Goal: Information Seeking & Learning: Check status

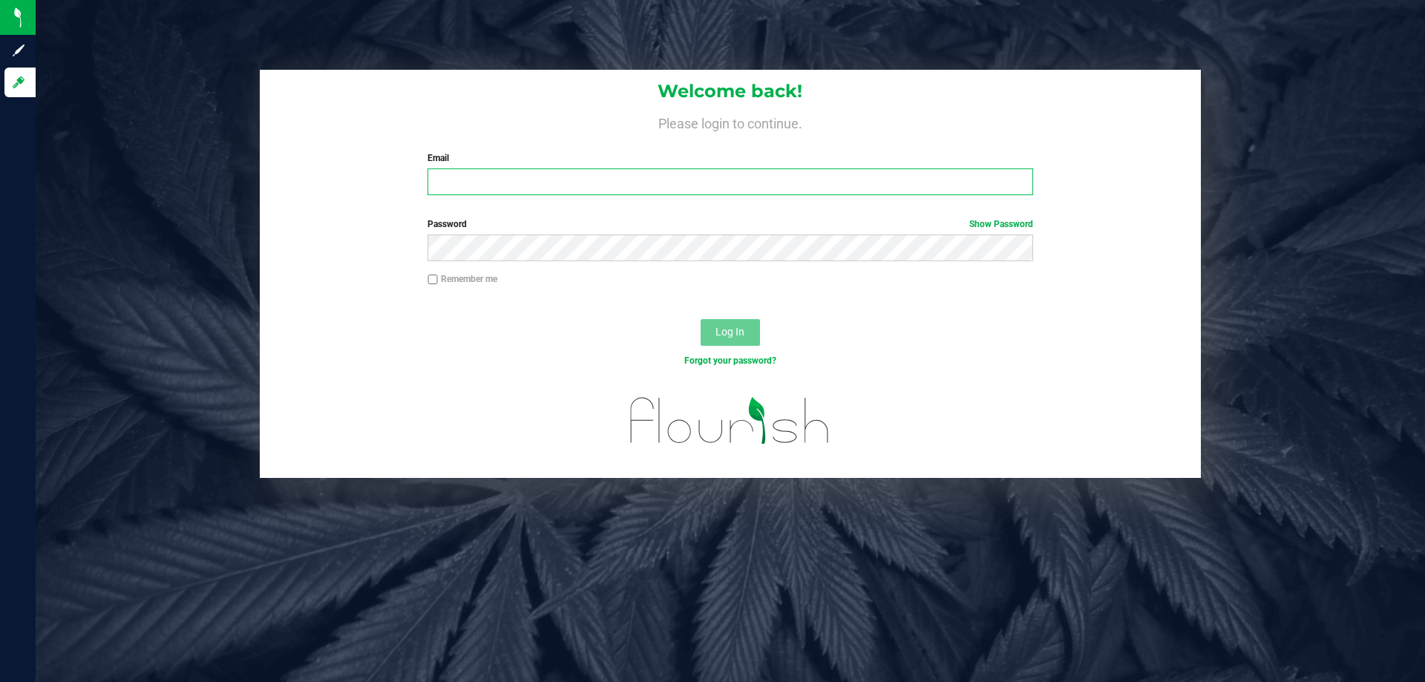
click at [697, 182] on input "Email" at bounding box center [729, 181] width 605 height 27
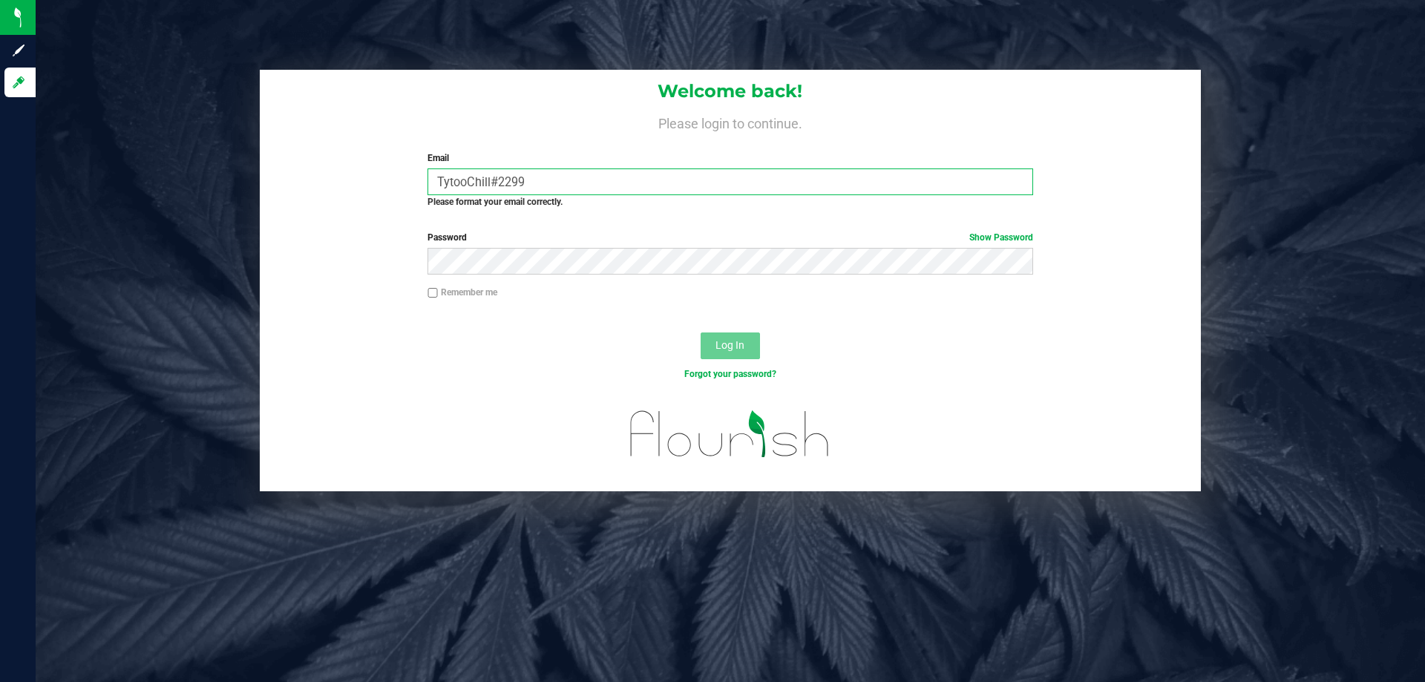
click at [622, 181] on input "TytooChill#2299" at bounding box center [729, 181] width 605 height 27
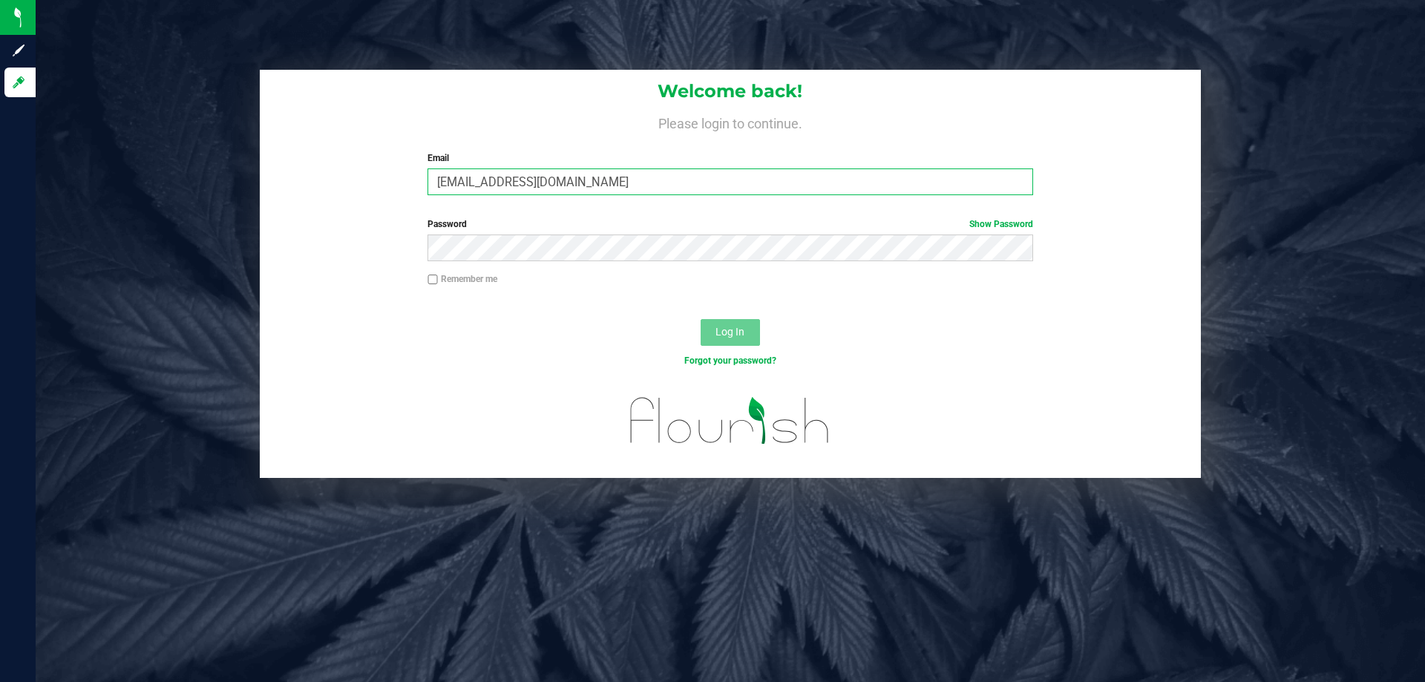
type input "tyking@liveparallel.com"
click at [700, 319] on button "Log In" at bounding box center [729, 332] width 59 height 27
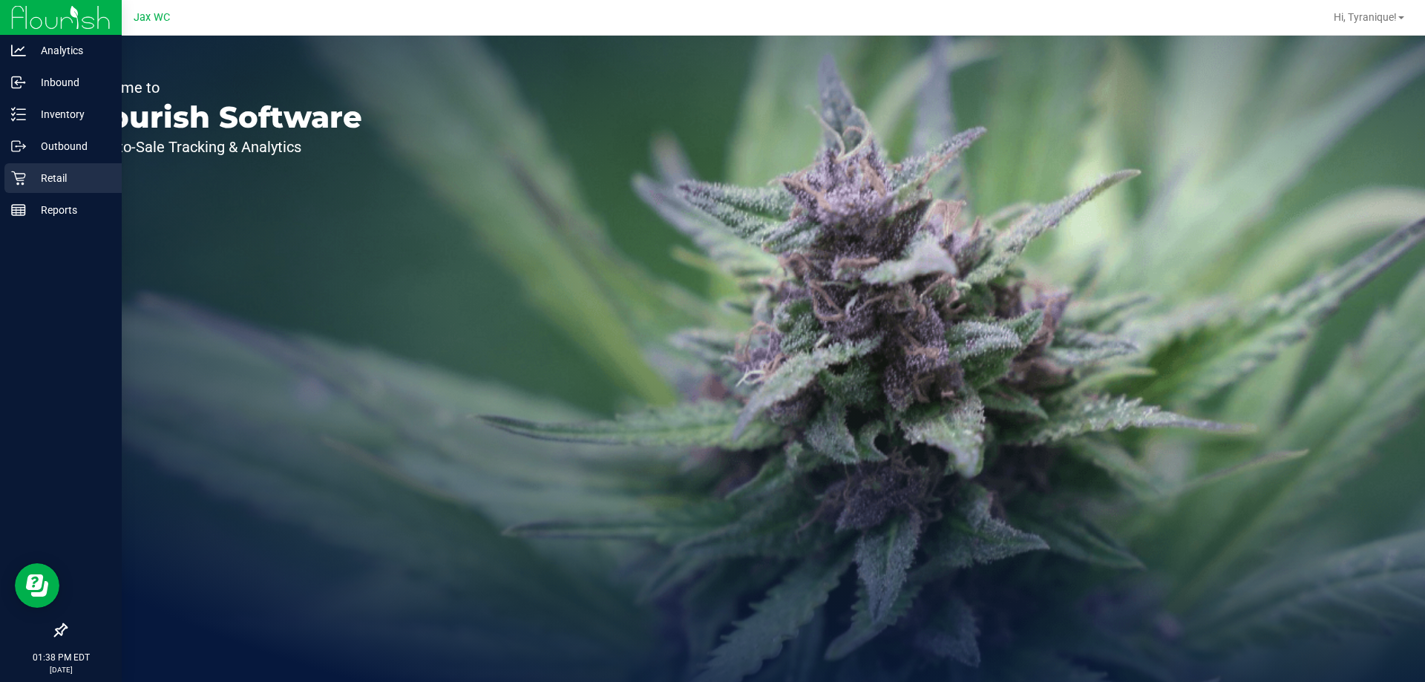
click at [9, 174] on div "Retail" at bounding box center [62, 178] width 117 height 30
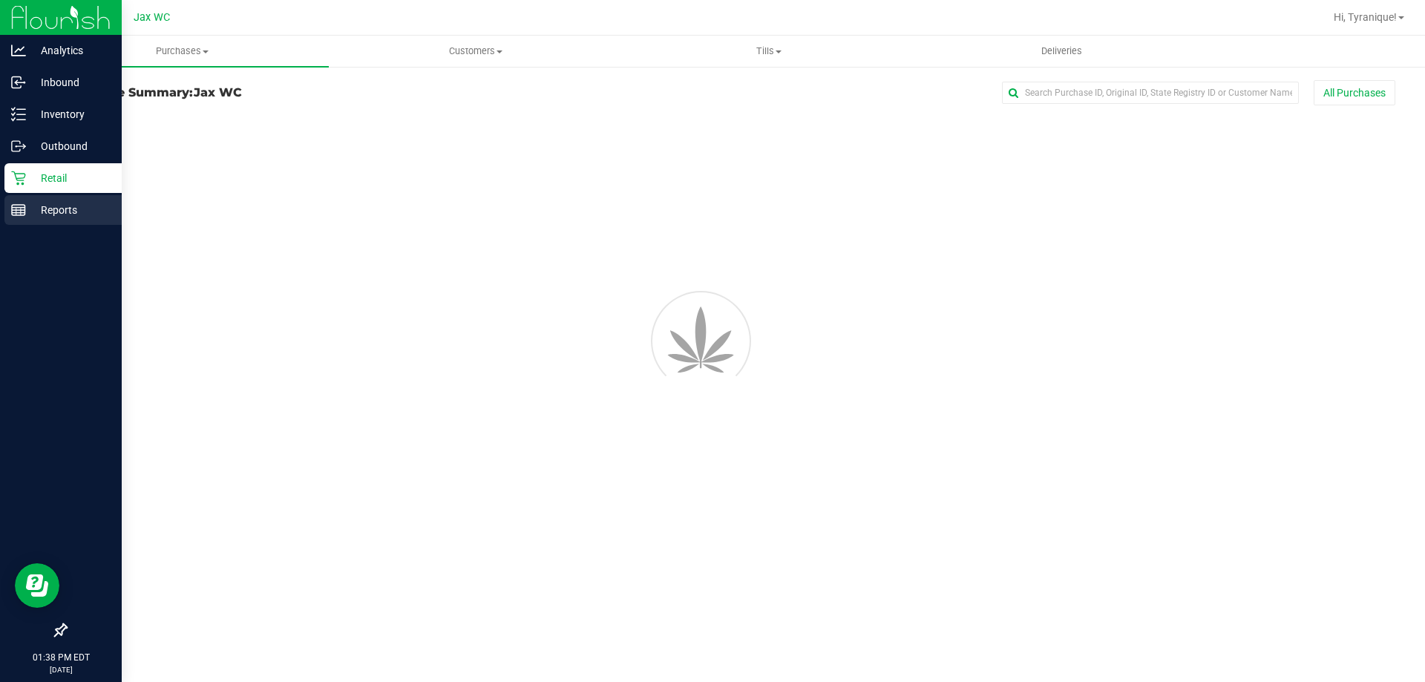
click at [37, 196] on div "Reports" at bounding box center [62, 210] width 117 height 30
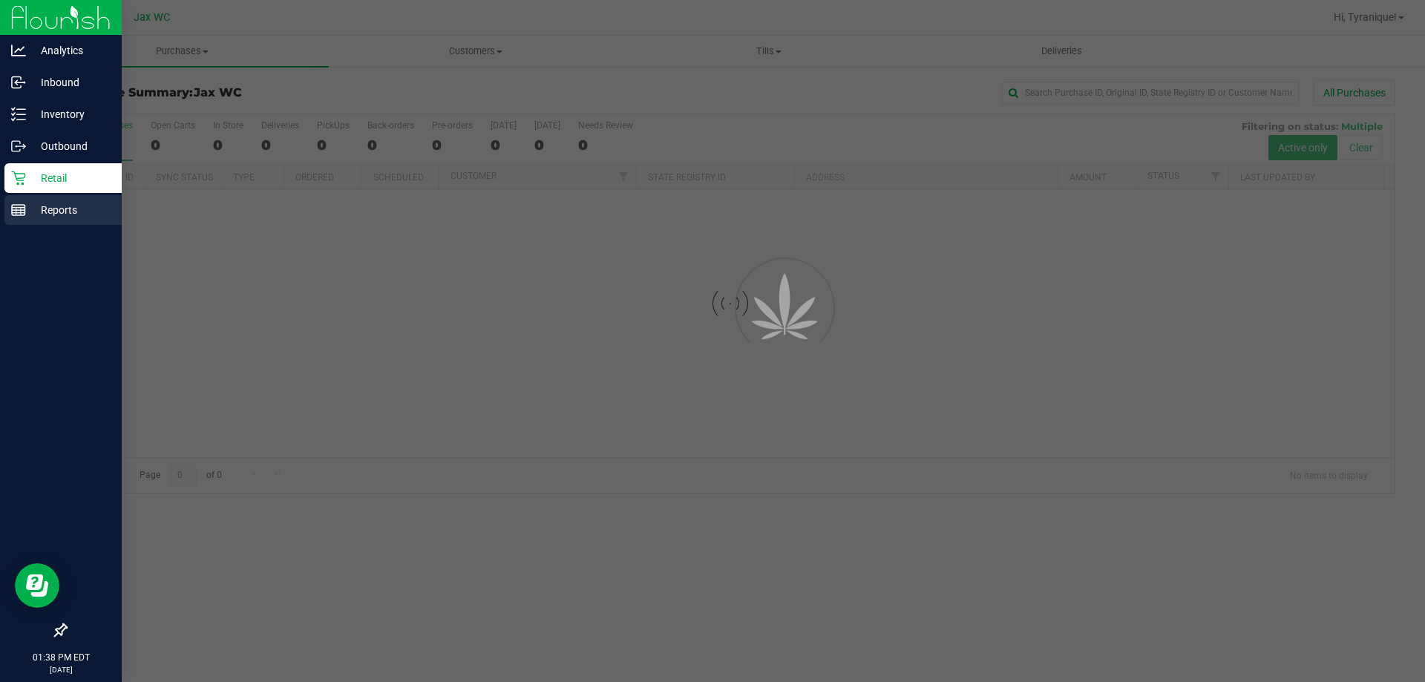
click at [40, 209] on p "Reports" at bounding box center [70, 210] width 89 height 18
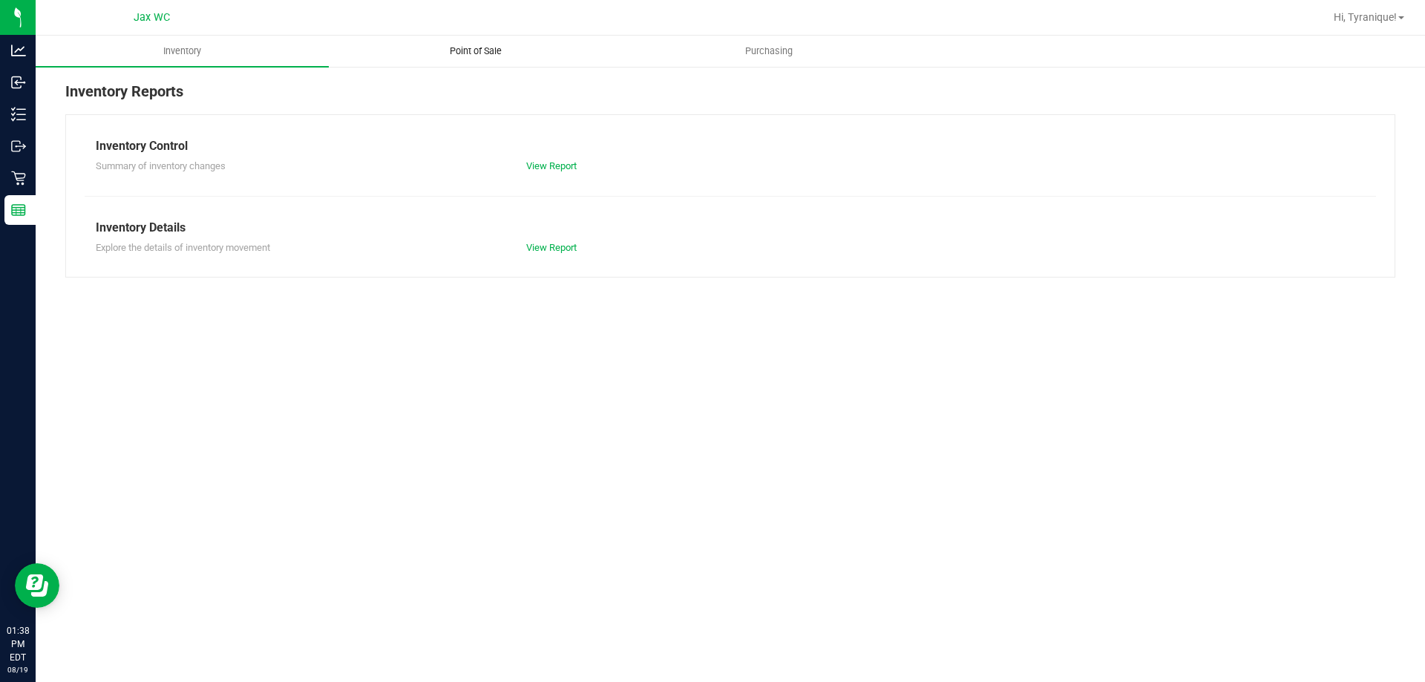
click at [500, 45] on span "Point of Sale" at bounding box center [476, 51] width 92 height 13
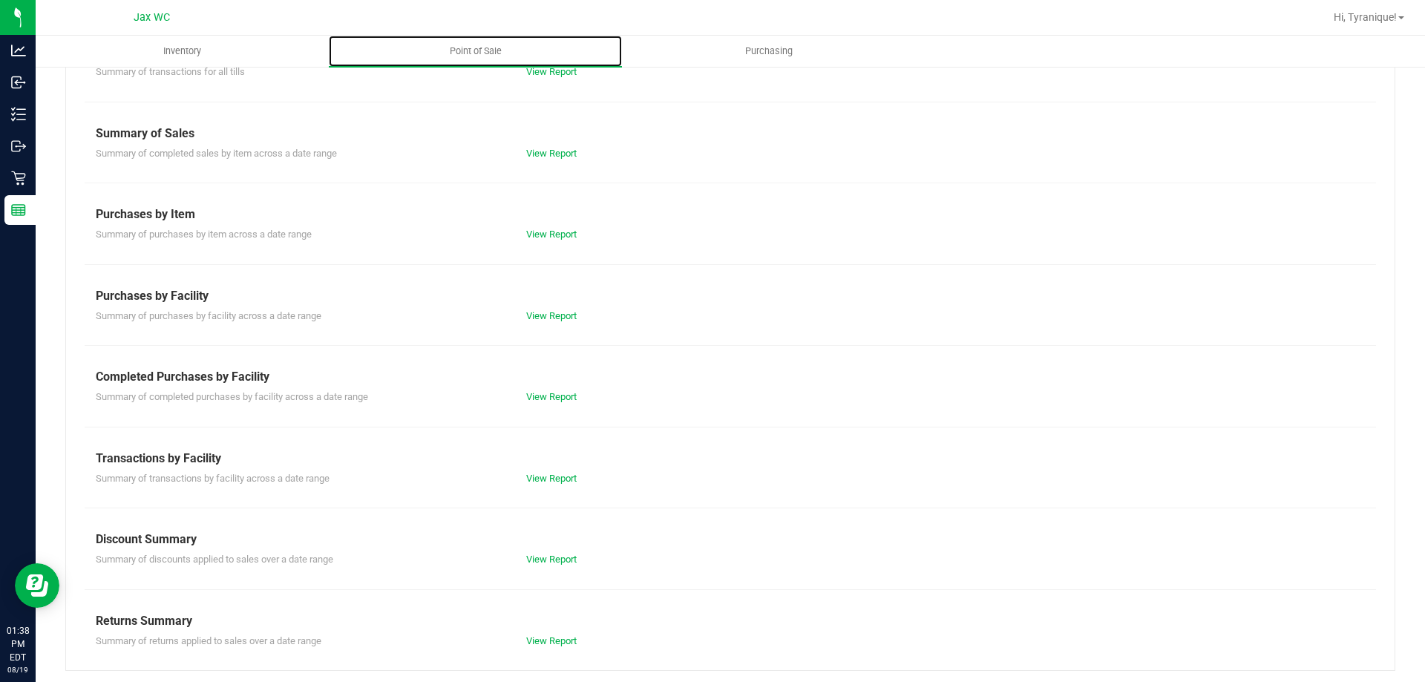
scroll to position [98, 0]
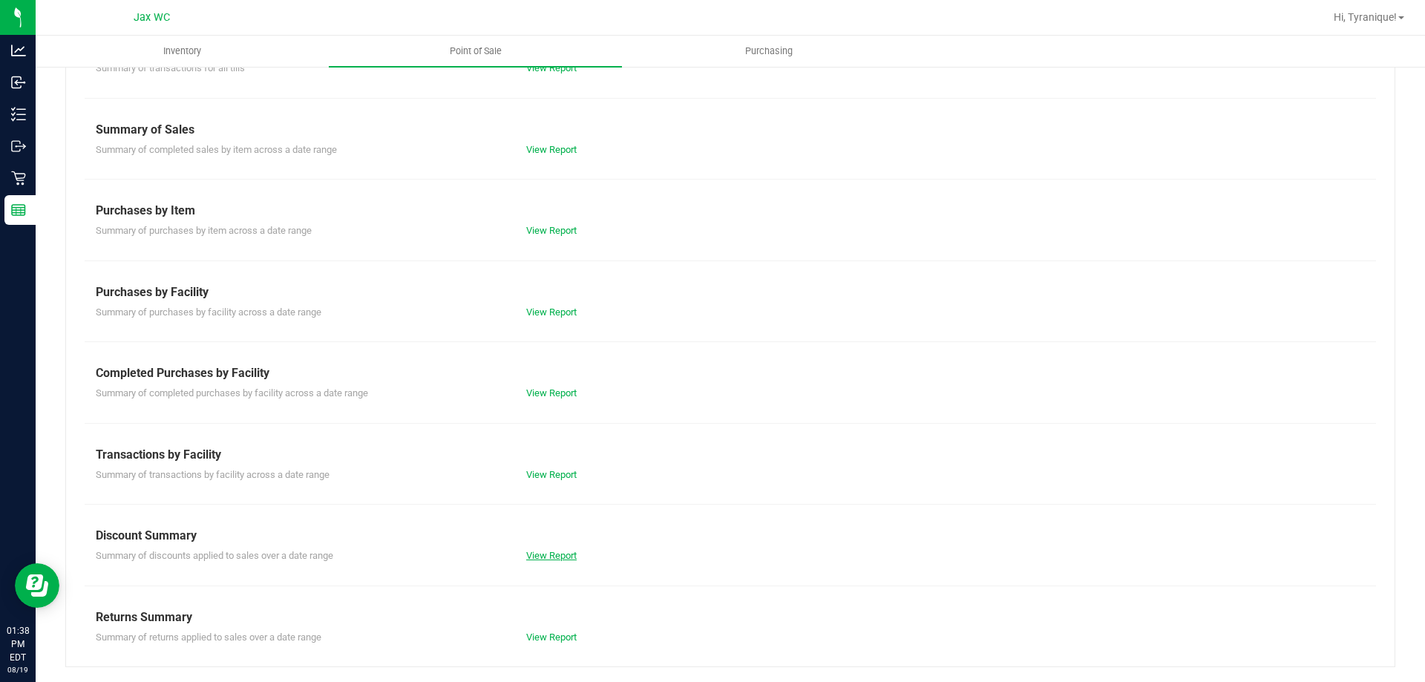
click at [540, 557] on link "View Report" at bounding box center [551, 555] width 50 height 11
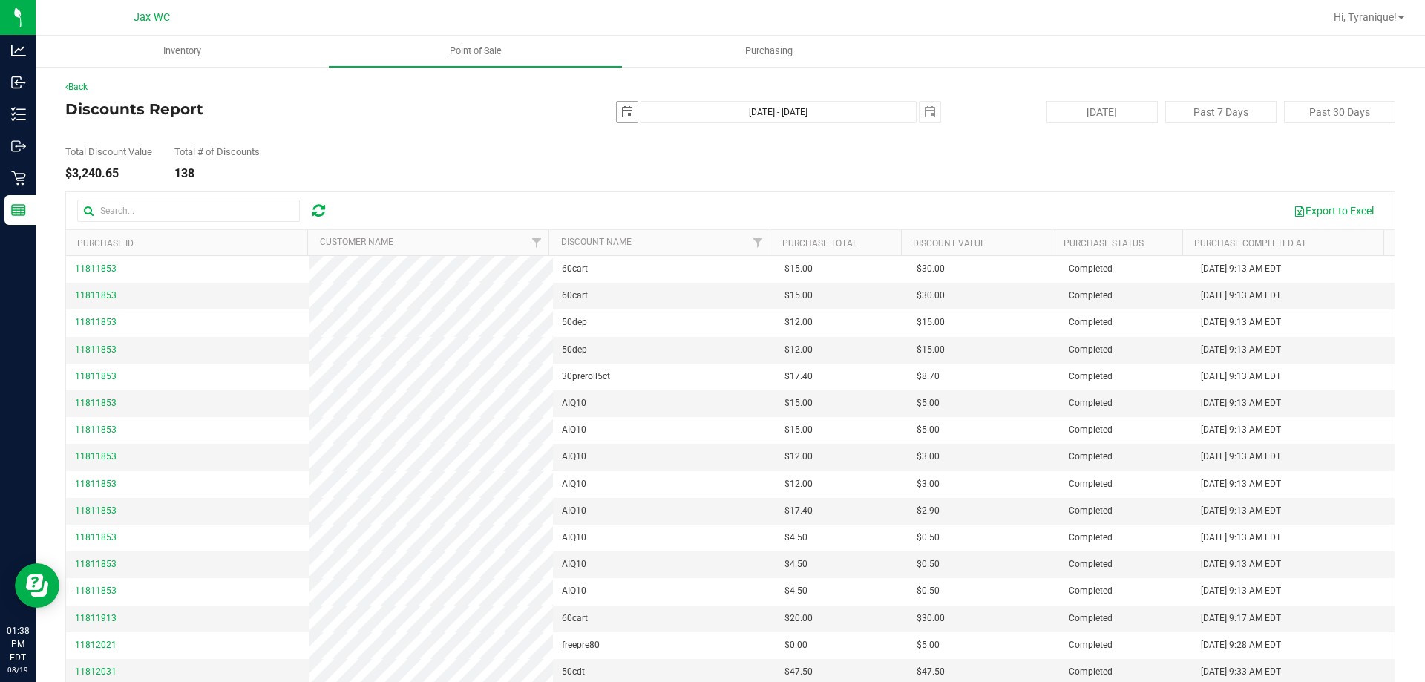
click at [622, 106] on span "select" at bounding box center [627, 112] width 12 height 12
click at [724, 195] on link "1" at bounding box center [730, 194] width 22 height 23
type input "2025-08-01"
type input "Aug 1, 2025 - Aug 19, 2025"
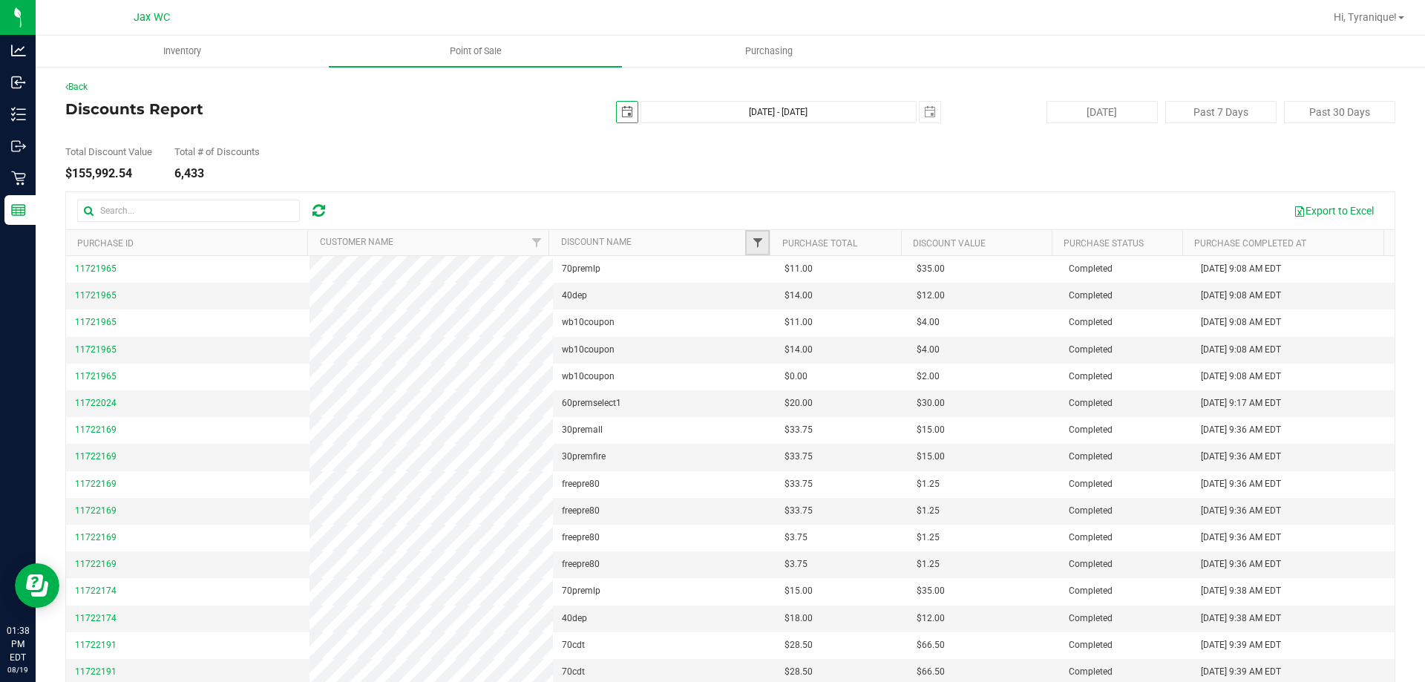
click at [752, 240] on span "Filter" at bounding box center [758, 243] width 12 height 12
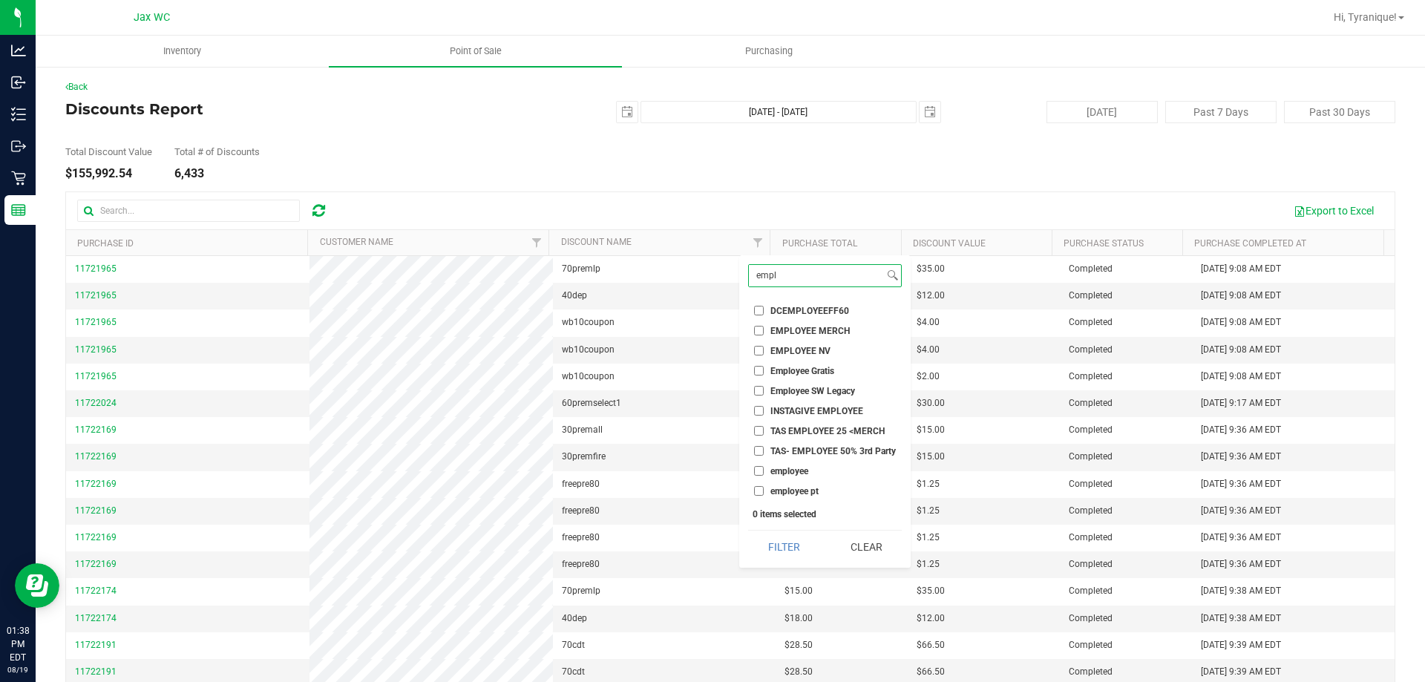
type input "empl"
click at [778, 470] on span "employee" at bounding box center [789, 471] width 38 height 9
click at [763, 470] on input "employee" at bounding box center [759, 471] width 10 height 10
checkbox input "true"
click at [783, 484] on li "employee pt" at bounding box center [825, 491] width 154 height 16
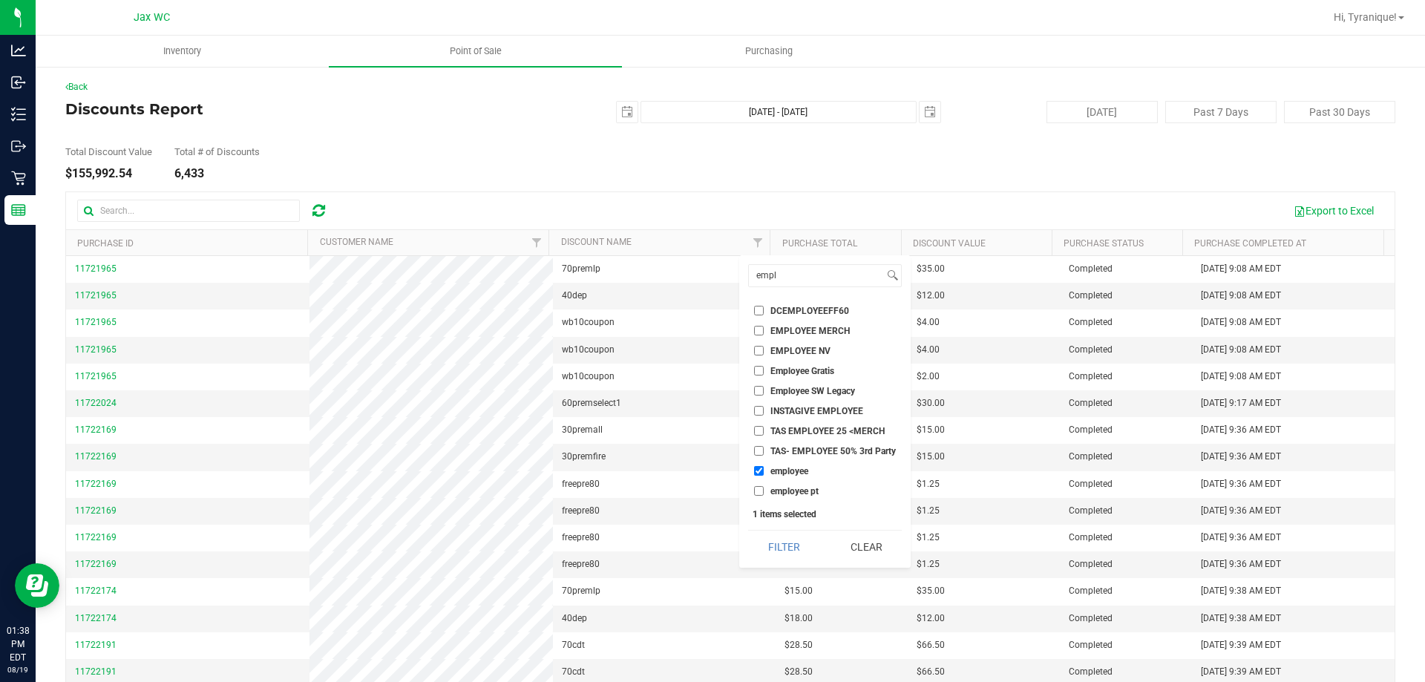
click at [779, 495] on span "employee pt" at bounding box center [794, 491] width 48 height 9
click at [763, 495] on input "employee pt" at bounding box center [759, 491] width 10 height 10
checkbox input "true"
click at [785, 541] on button "Filter" at bounding box center [783, 546] width 71 height 33
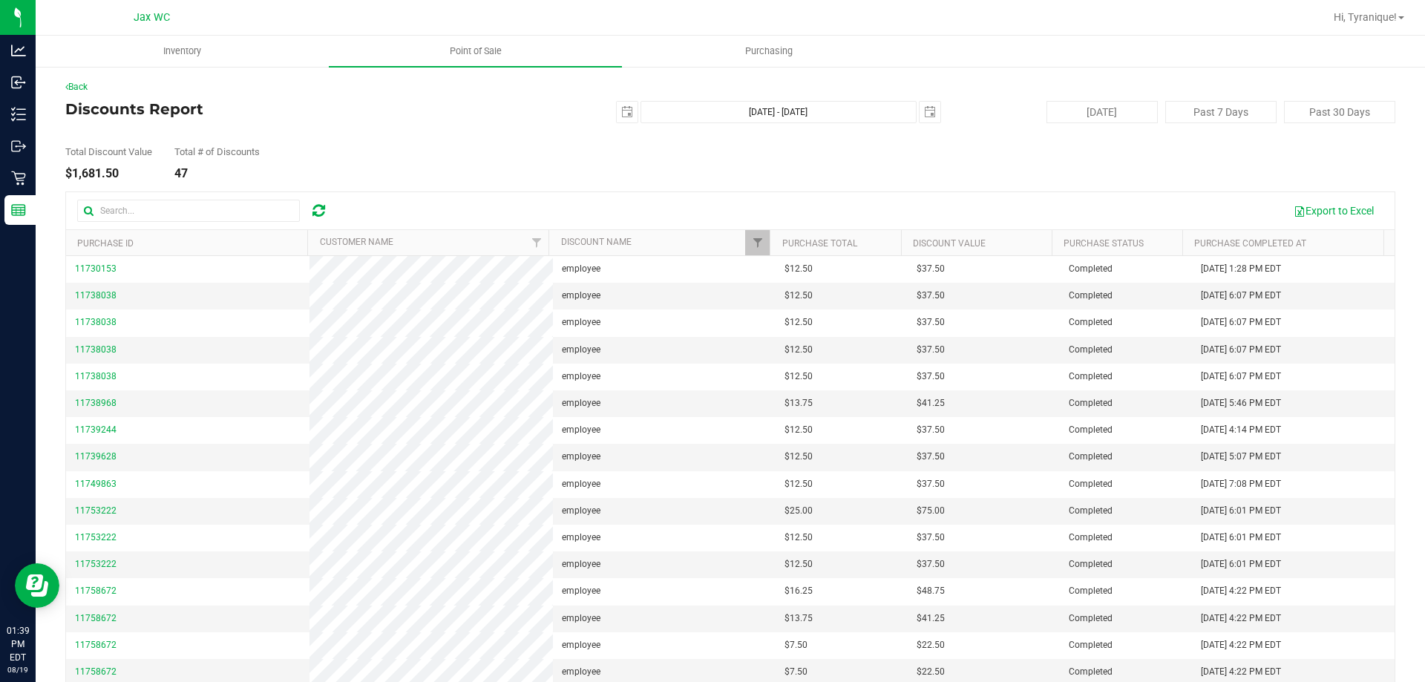
click at [477, 237] on th "Customer Name" at bounding box center [427, 243] width 241 height 26
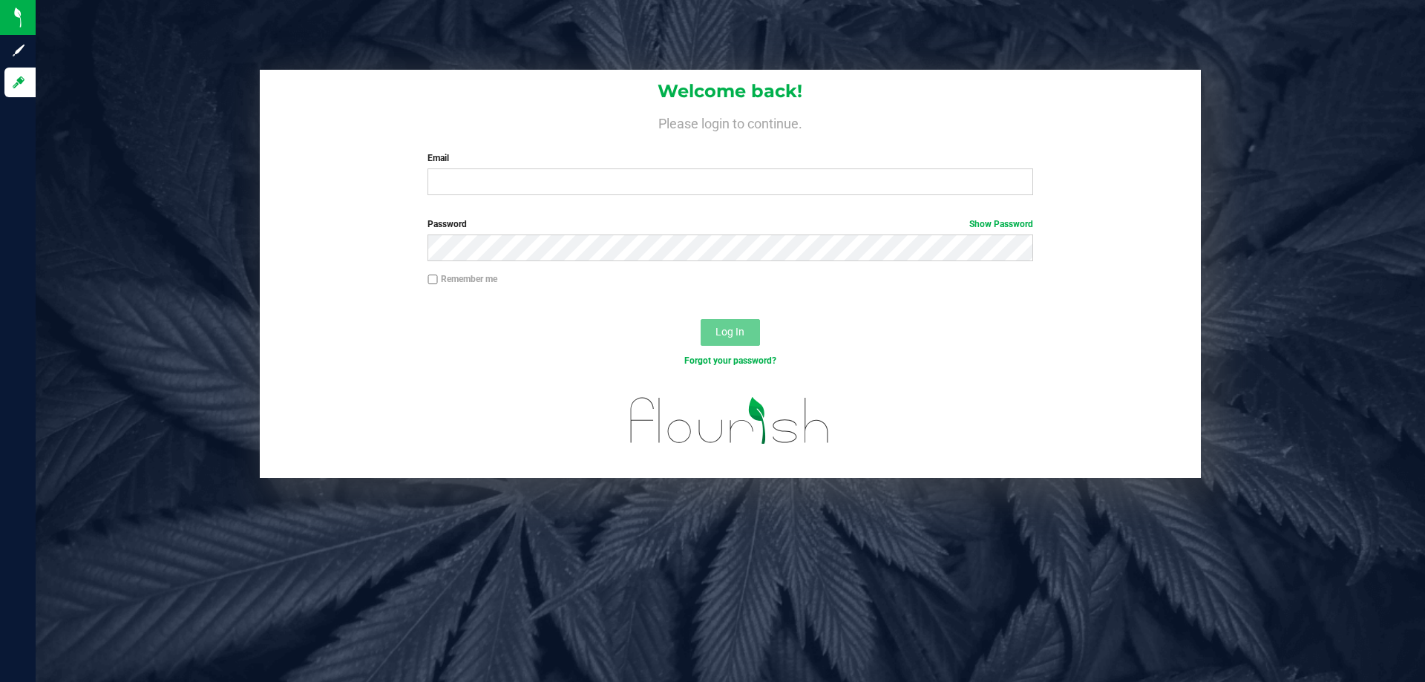
click at [679, 165] on div "Email Required Please format your email correctly." at bounding box center [729, 173] width 627 height 44
click at [678, 186] on input "Email" at bounding box center [729, 181] width 605 height 27
type input "tyking@liveparallel.com"
click at [700, 319] on button "Log In" at bounding box center [729, 332] width 59 height 27
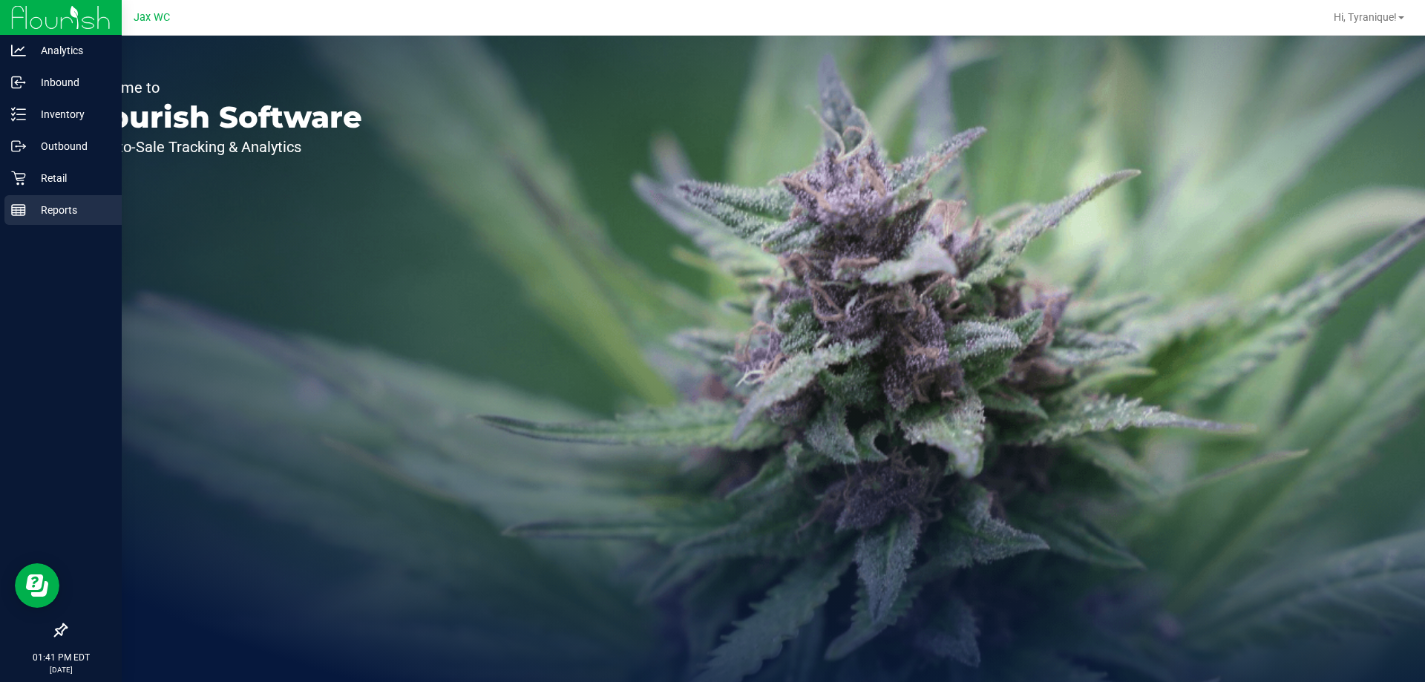
click at [36, 203] on p "Reports" at bounding box center [70, 210] width 89 height 18
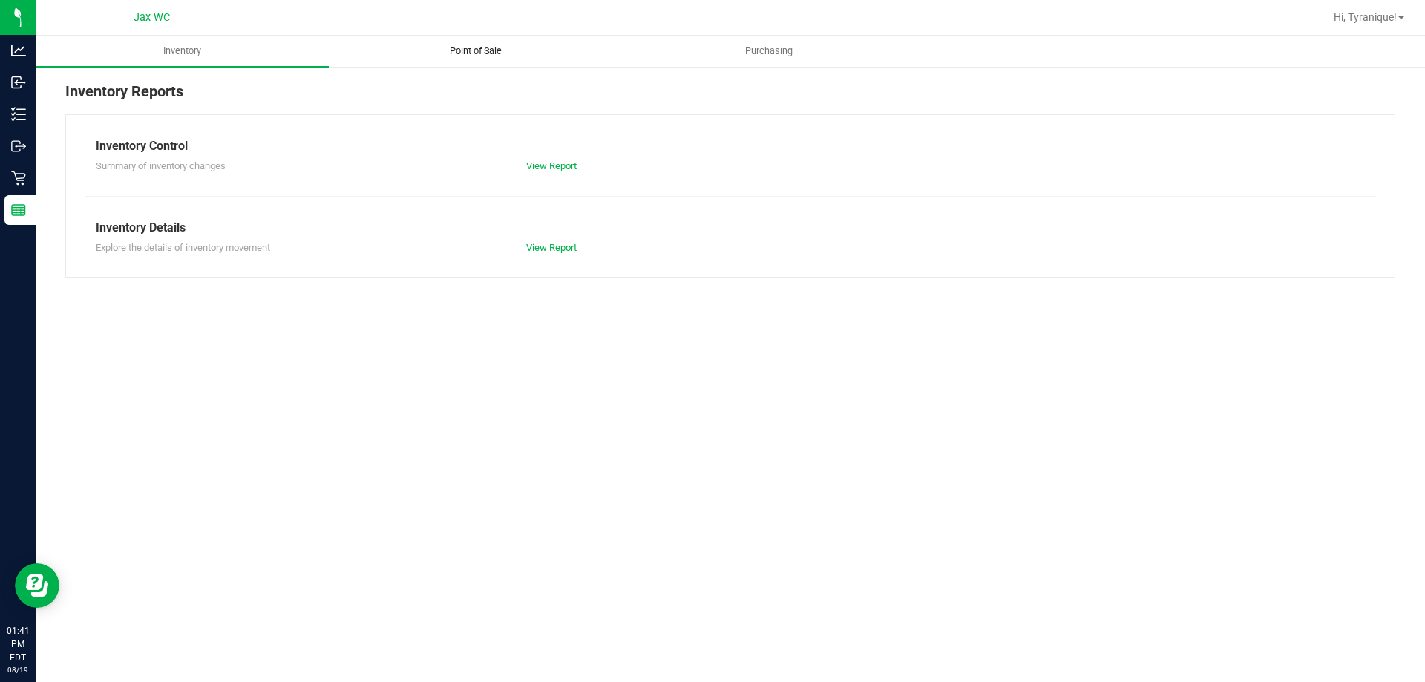
click at [463, 47] on span "Point of Sale" at bounding box center [476, 51] width 92 height 13
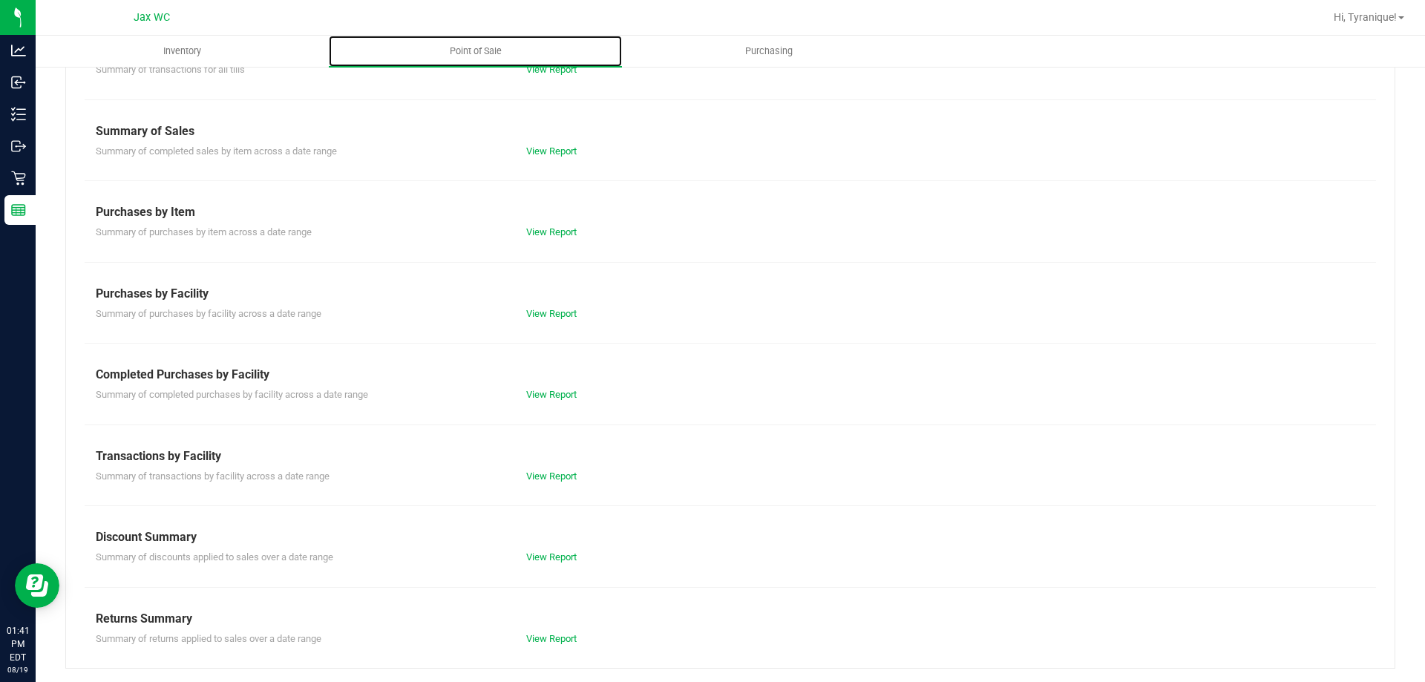
scroll to position [98, 0]
click at [544, 555] on link "View Report" at bounding box center [551, 555] width 50 height 11
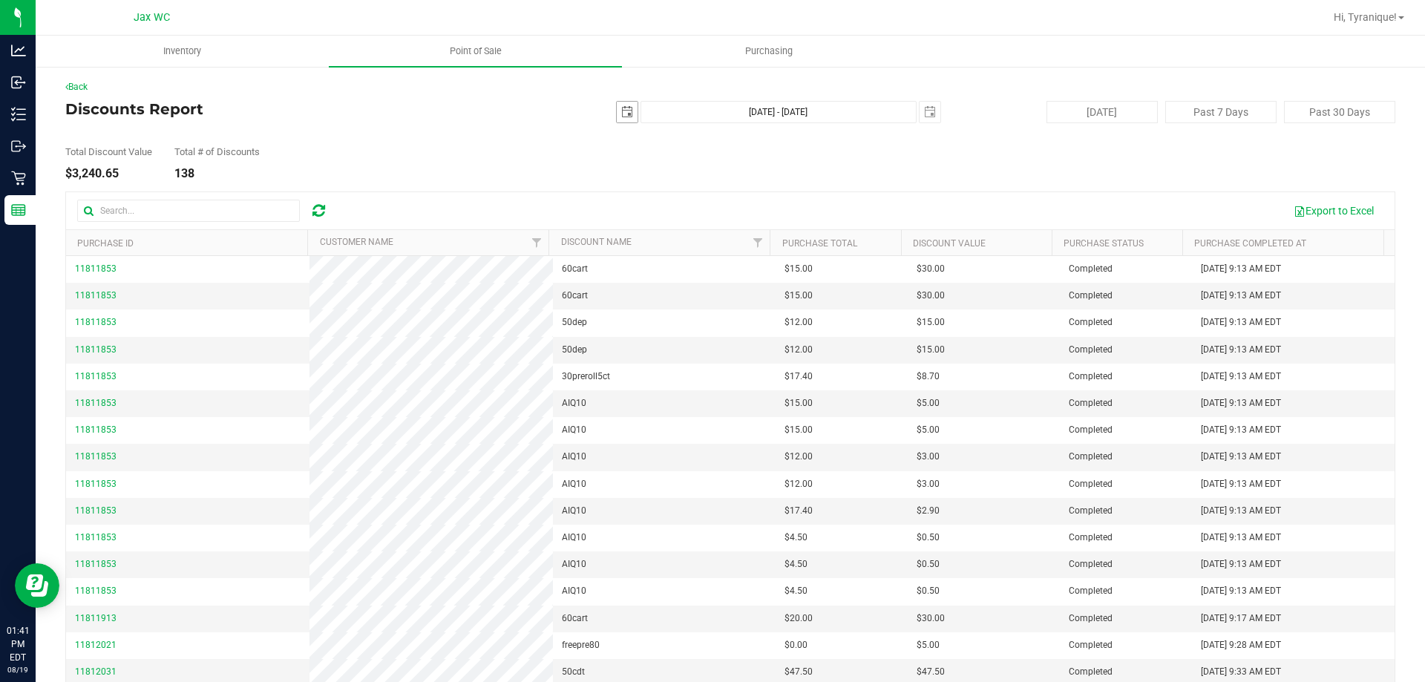
click at [628, 110] on span "select" at bounding box center [627, 112] width 21 height 21
click at [710, 197] on link "1" at bounding box center [730, 194] width 22 height 23
type input "2025-08-01"
type input "Aug 1, 2025 - Aug 19, 2025"
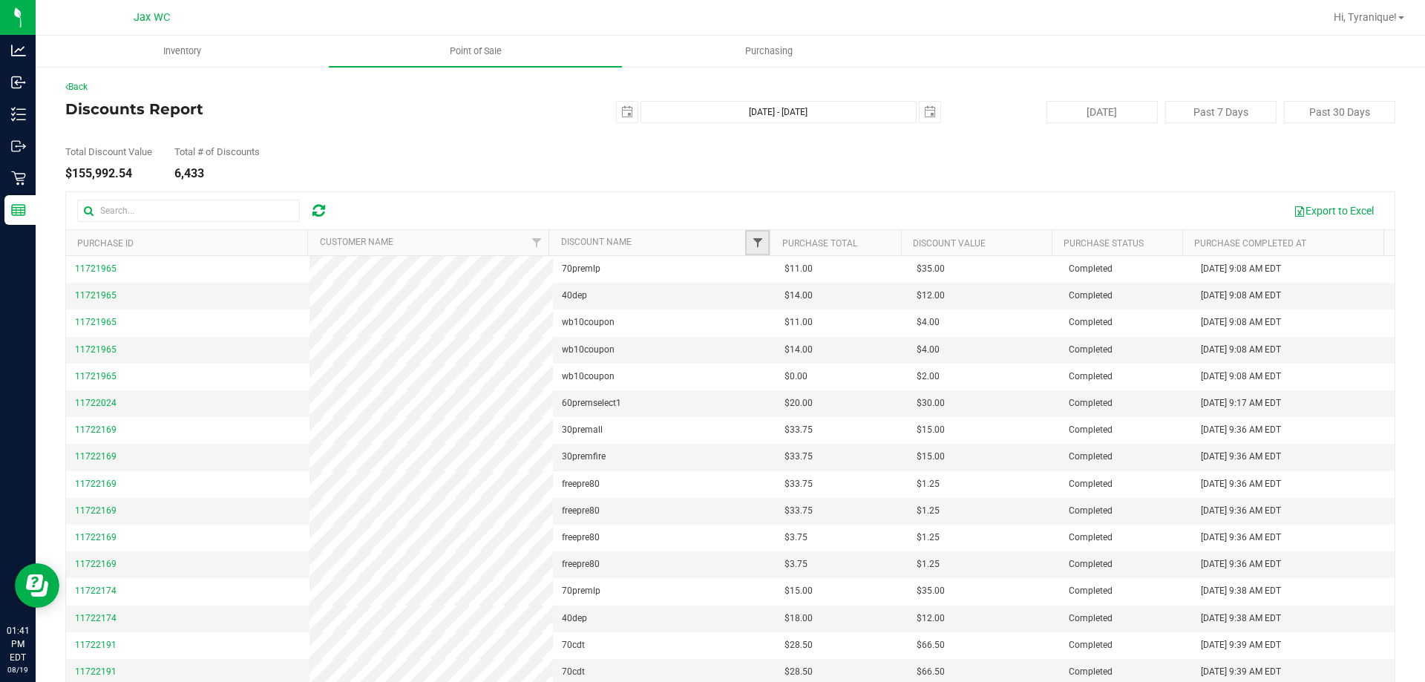
click at [710, 238] on span "Filter" at bounding box center [758, 243] width 12 height 12
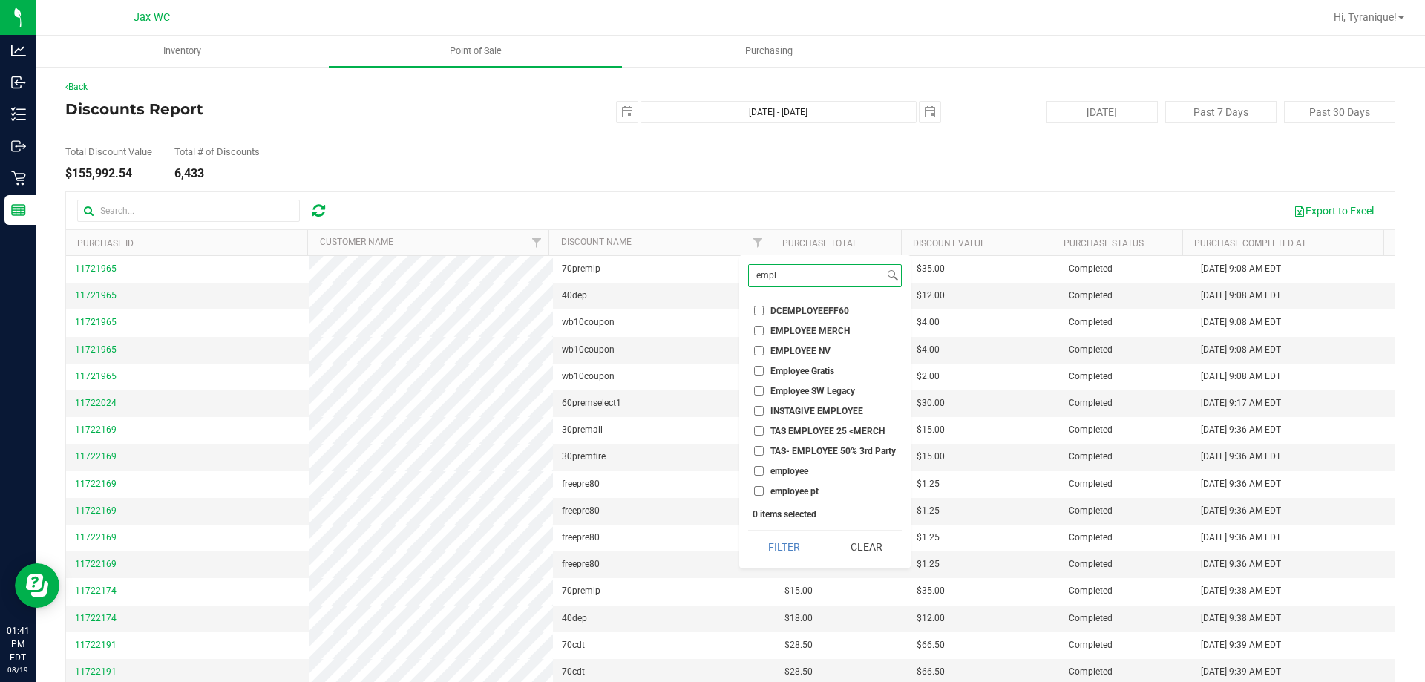
type input "empl"
click at [710, 471] on input "employee" at bounding box center [759, 471] width 10 height 10
checkbox input "true"
click at [710, 489] on input "employee pt" at bounding box center [759, 491] width 10 height 10
checkbox input "true"
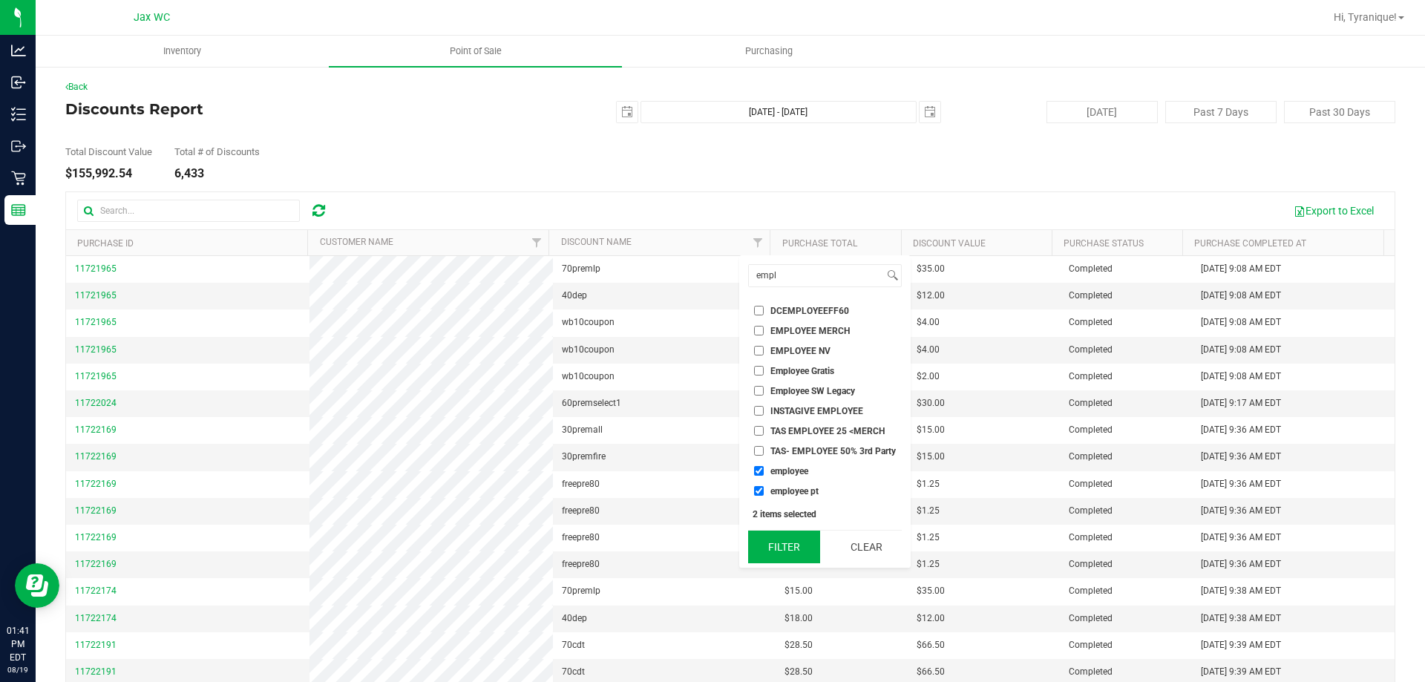
click at [710, 536] on button "Filter" at bounding box center [783, 546] width 71 height 33
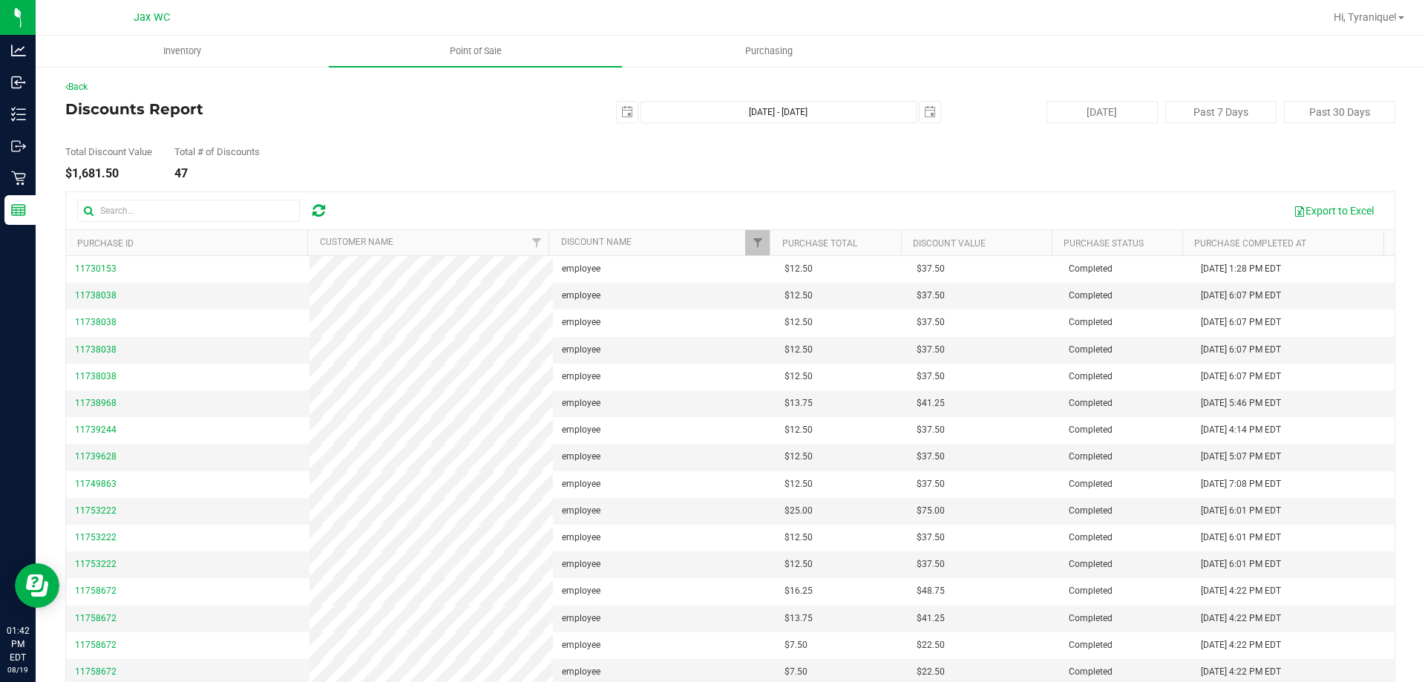
click at [484, 246] on th "Customer Name" at bounding box center [427, 243] width 241 height 26
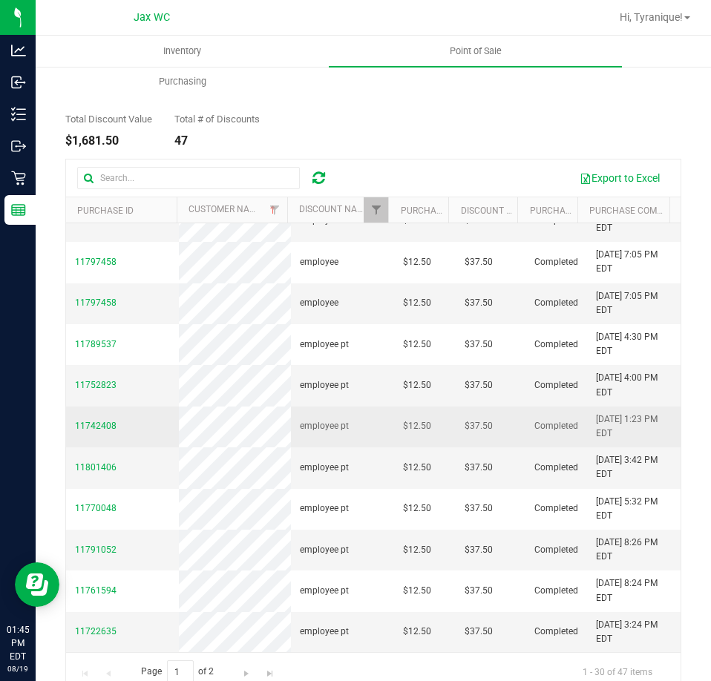
scroll to position [80, 0]
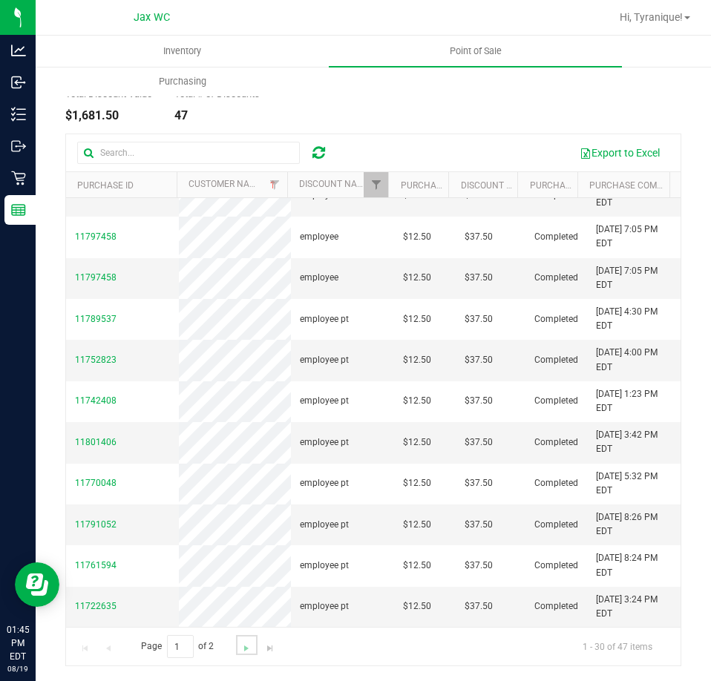
click at [243, 642] on link "Go to the next page" at bounding box center [247, 645] width 22 height 20
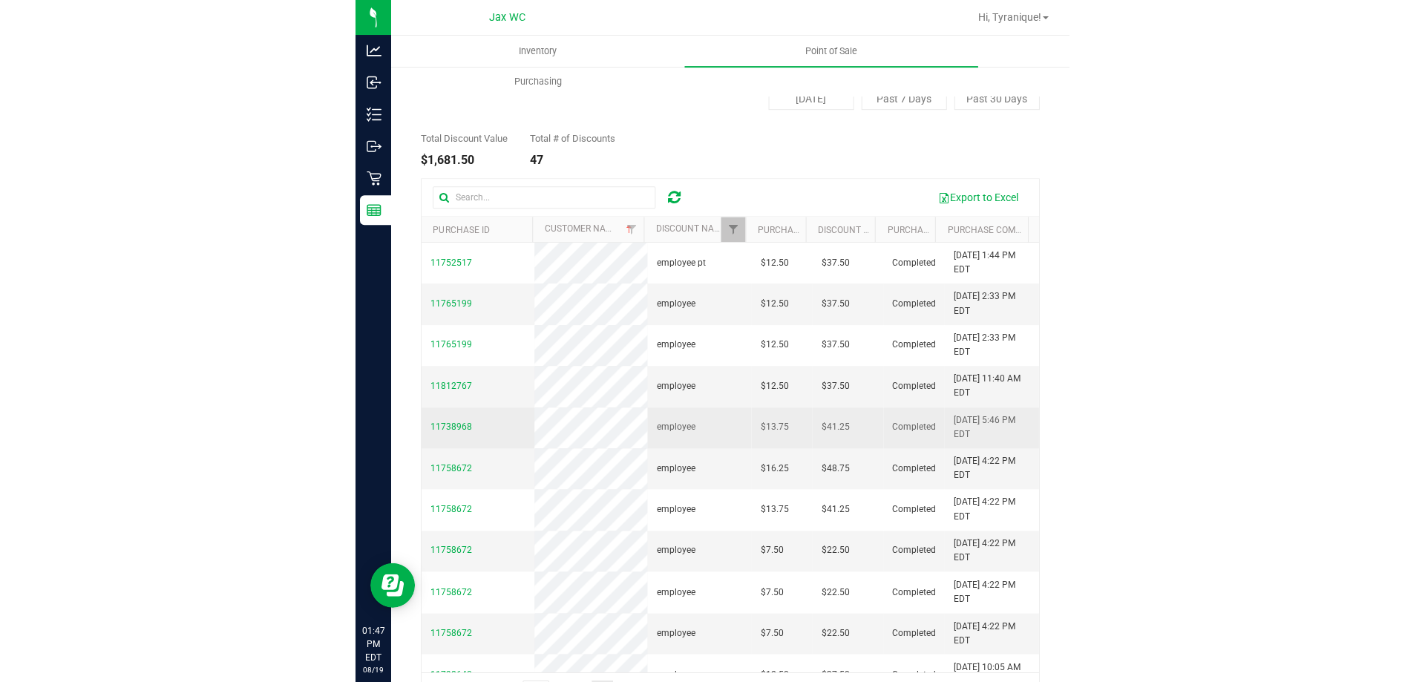
scroll to position [0, 0]
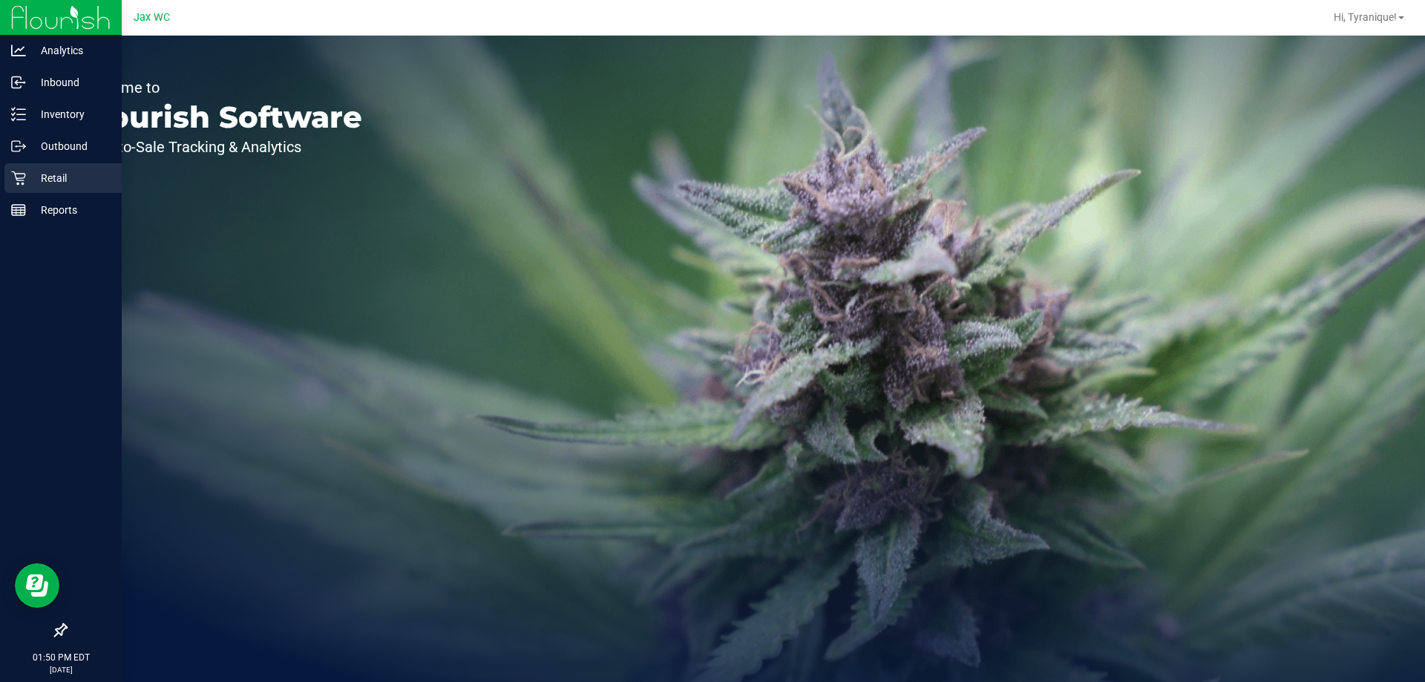
click at [57, 186] on p "Retail" at bounding box center [70, 178] width 89 height 18
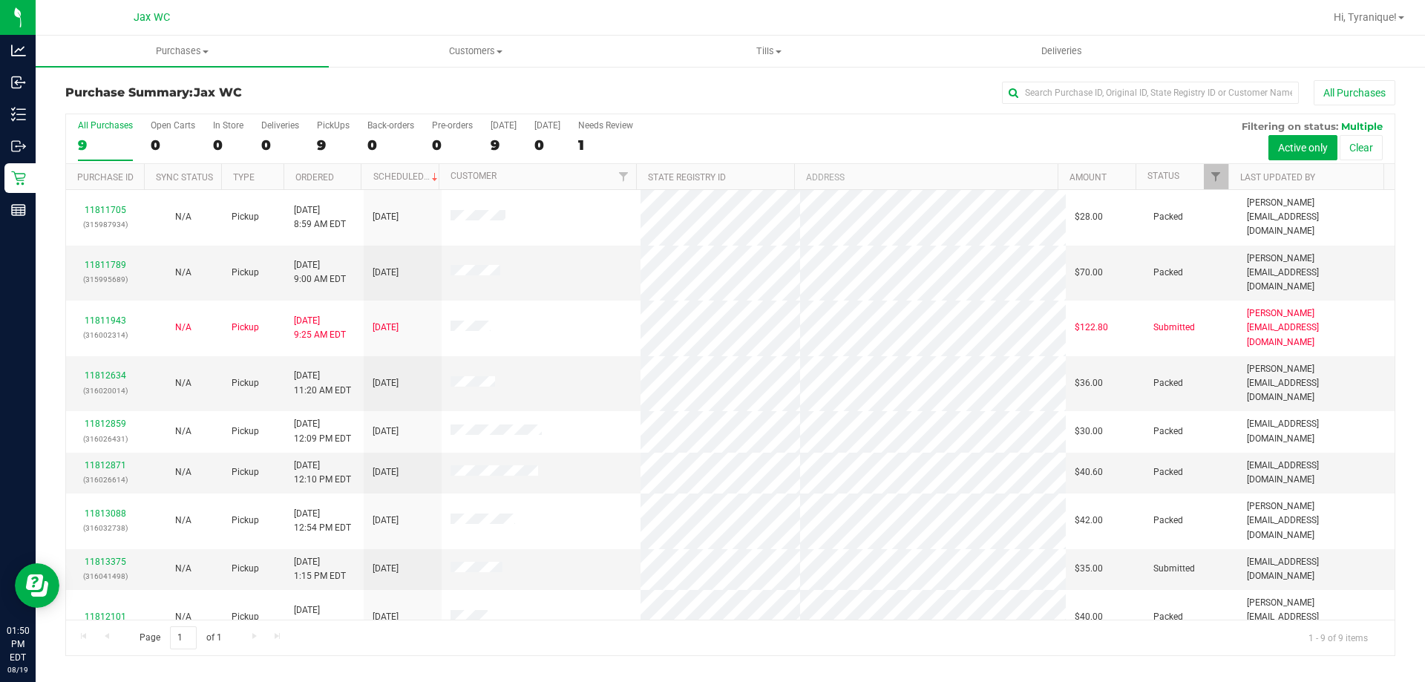
click at [208, 140] on div "All Purchases 9 Open Carts 0 In Store 0 Deliveries 0 PickUps 9 Back-orders 0 Pr…" at bounding box center [730, 139] width 1328 height 50
click at [214, 143] on div "0" at bounding box center [228, 145] width 30 height 17
click at [0, 0] on input "In Store 0" at bounding box center [0, 0] width 0 height 0
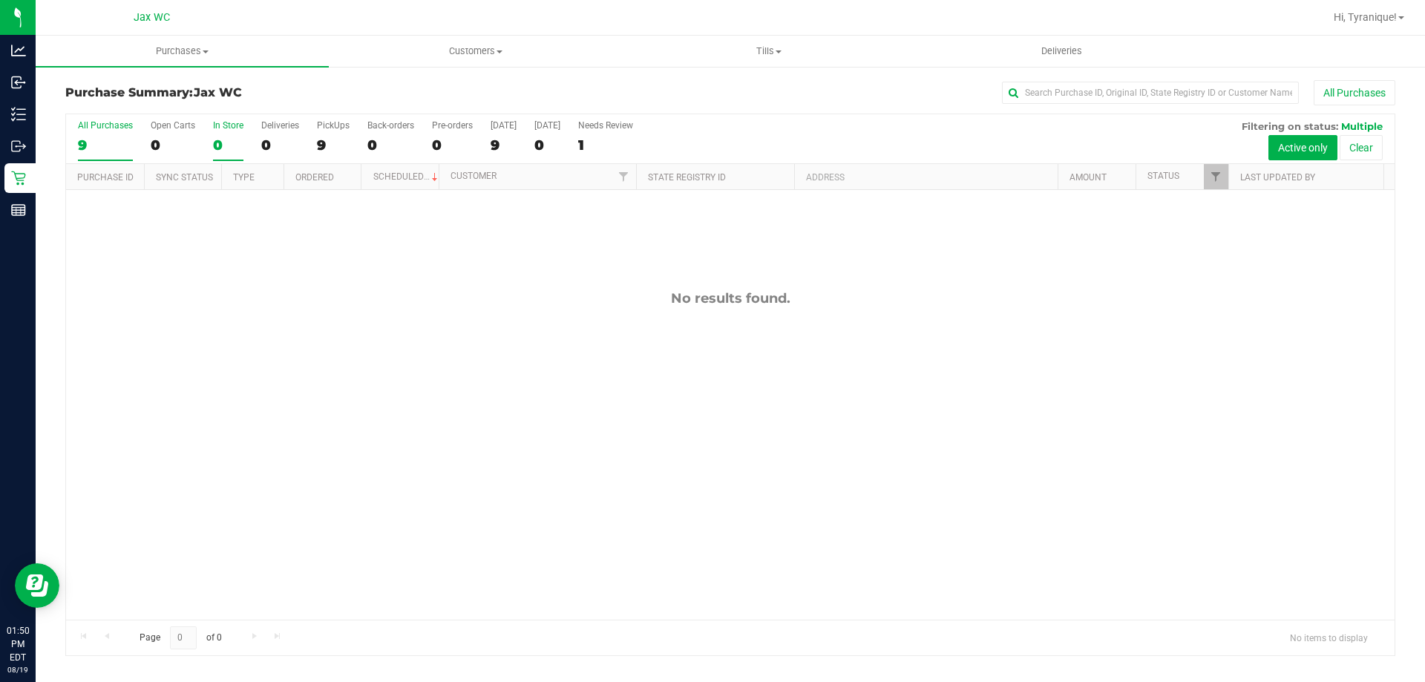
click at [118, 142] on div "9" at bounding box center [105, 145] width 55 height 17
click at [0, 0] on input "All Purchases 9" at bounding box center [0, 0] width 0 height 0
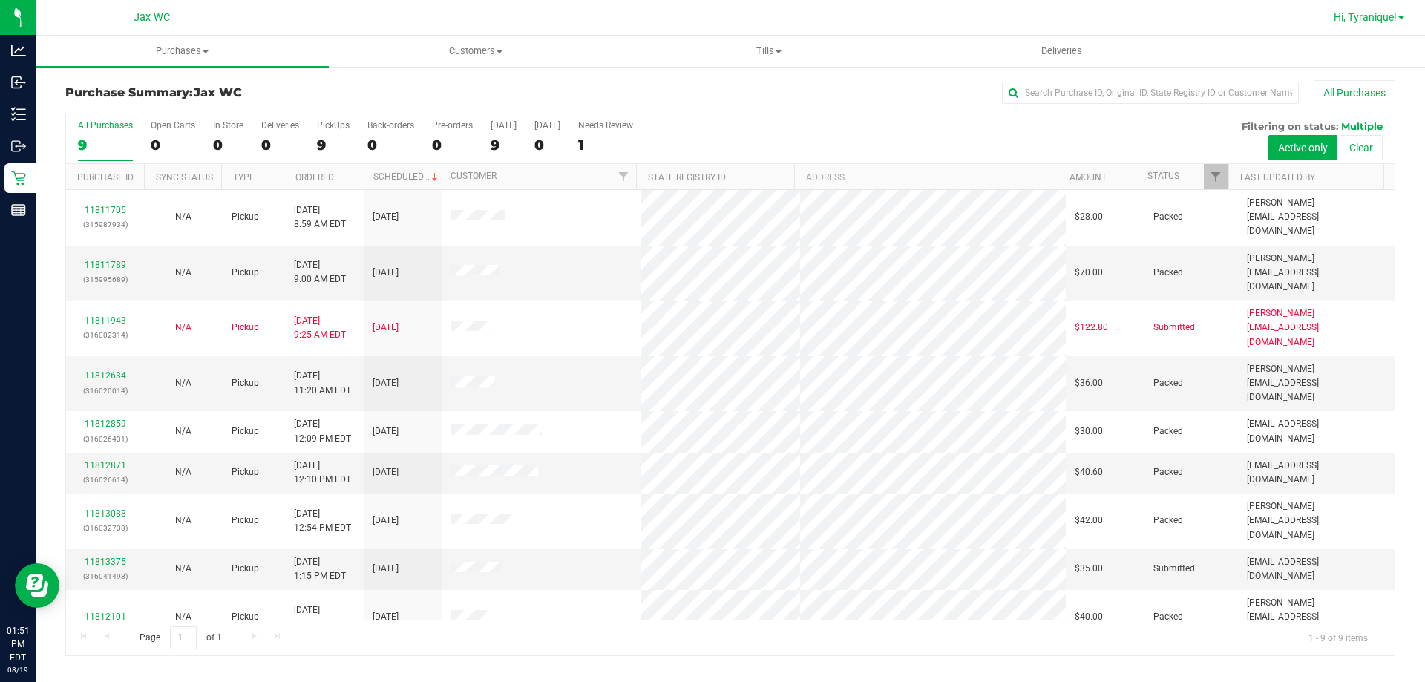
click at [1407, 19] on link "Hi, Tyranique!" at bounding box center [1368, 18] width 82 height 16
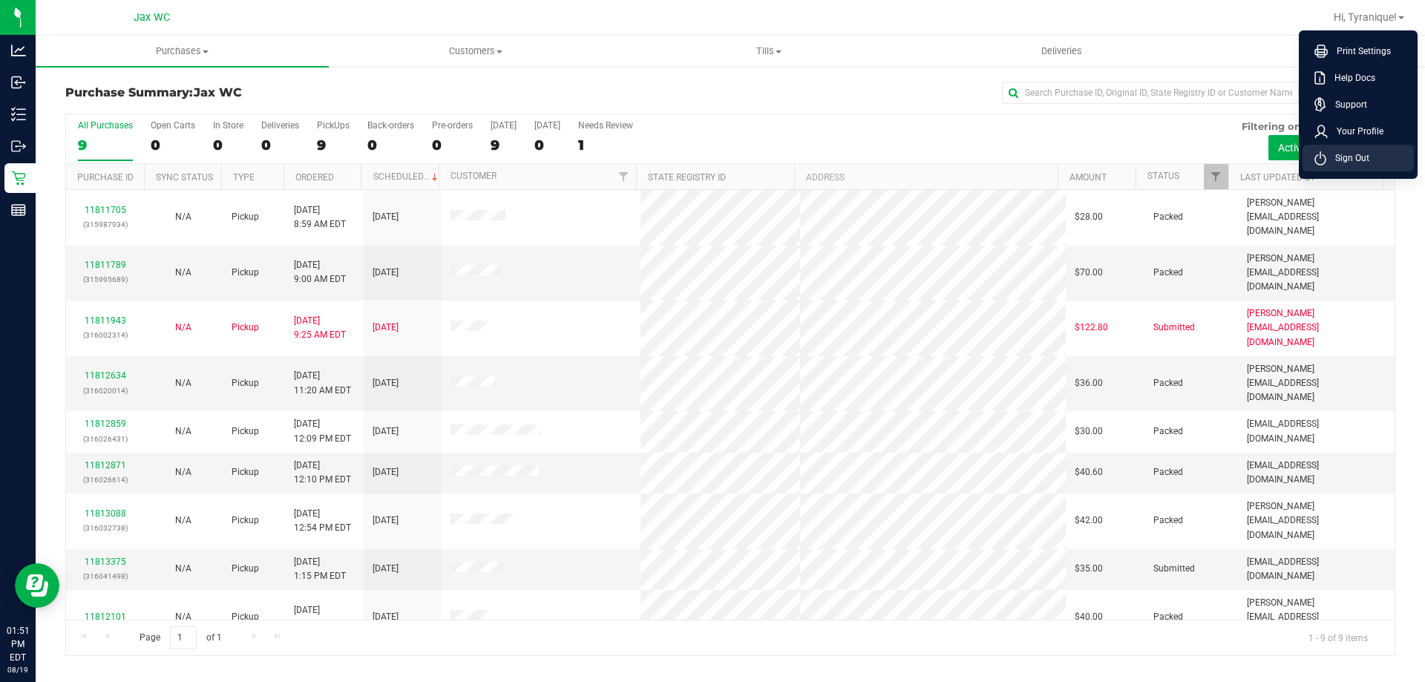
click at [1386, 151] on li "Sign Out" at bounding box center [1357, 158] width 111 height 27
